Goal: Register for event/course

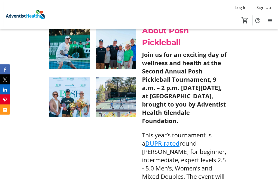
scroll to position [185, 0]
click at [62, 69] on img at bounding box center [69, 49] width 40 height 40
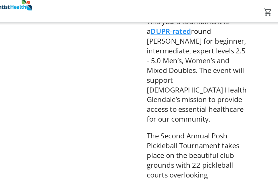
scroll to position [292, 0]
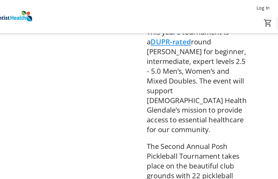
click at [145, 40] on link "DUPR-rated" at bounding box center [162, 36] width 34 height 8
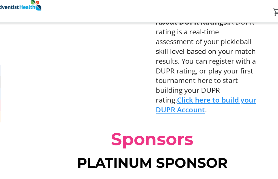
scroll to position [486, 0]
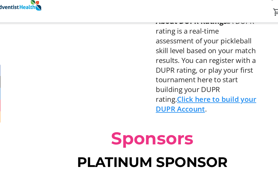
click at [142, 98] on link "Click here to build your DUPR Account" at bounding box center [184, 98] width 85 height 17
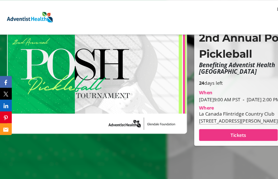
scroll to position [52, 0]
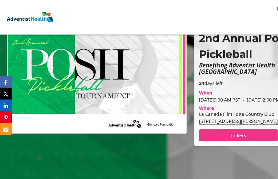
click at [194, 121] on span at bounding box center [202, 115] width 67 height 12
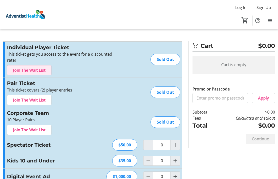
click at [24, 71] on span "Join The Wait List" at bounding box center [29, 70] width 33 height 6
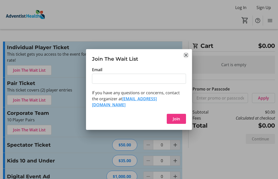
click at [186, 57] on mat-icon "Close" at bounding box center [186, 55] width 6 height 6
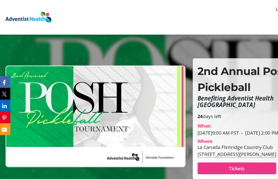
scroll to position [24, 0]
